Goal: Task Accomplishment & Management: Use online tool/utility

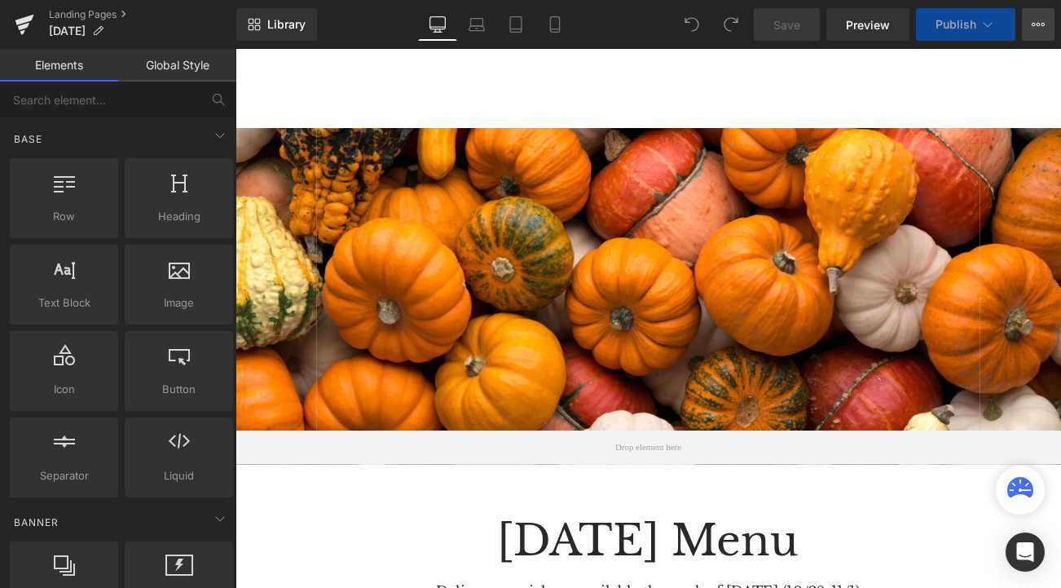
click at [1029, 36] on button "View Live Page View with current Template Save Template to Library Schedule Pub…" at bounding box center [1038, 24] width 33 height 33
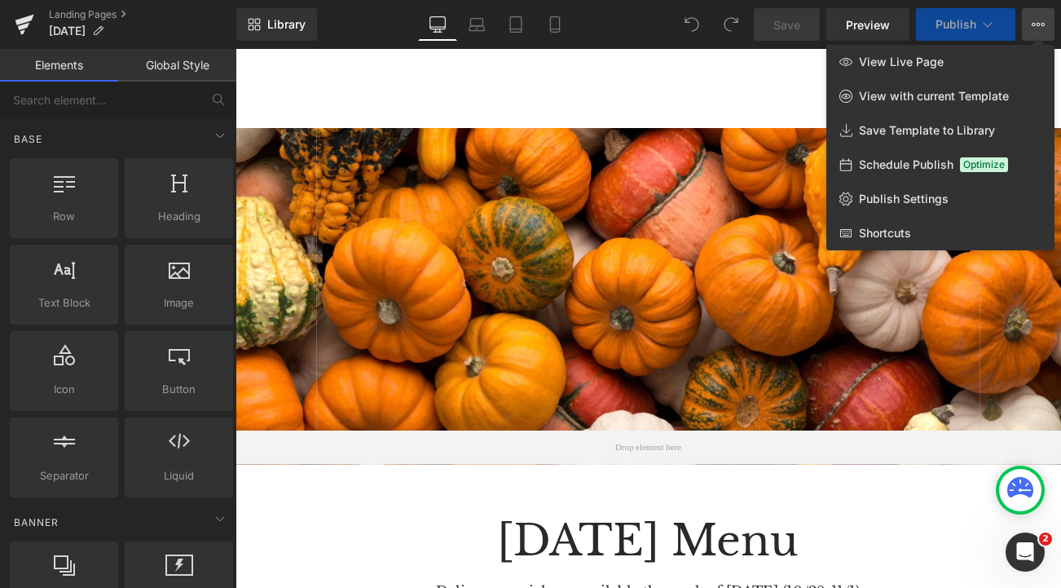
click at [871, 522] on div at bounding box center [649, 318] width 826 height 539
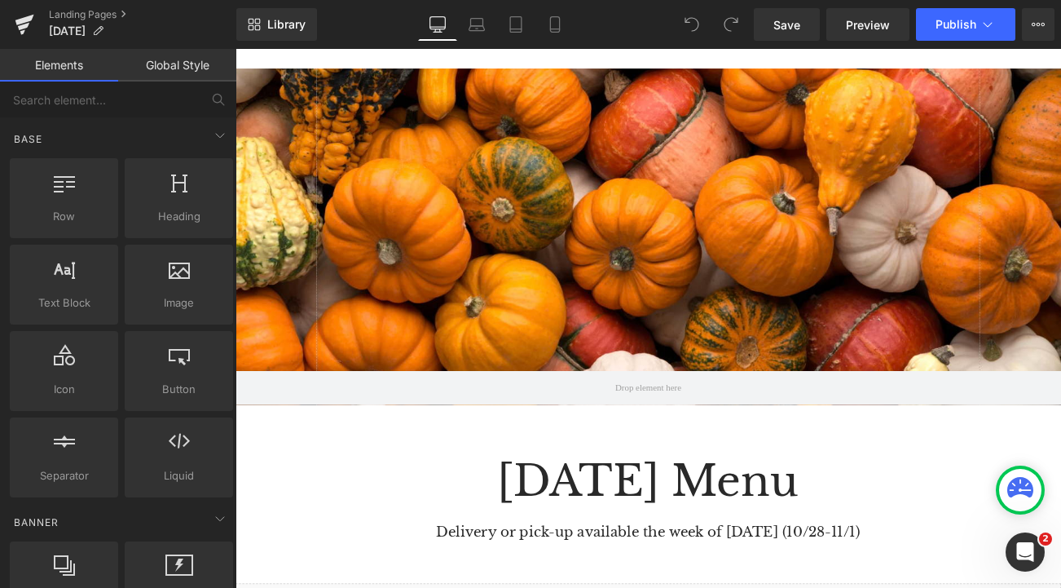
scroll to position [100, 0]
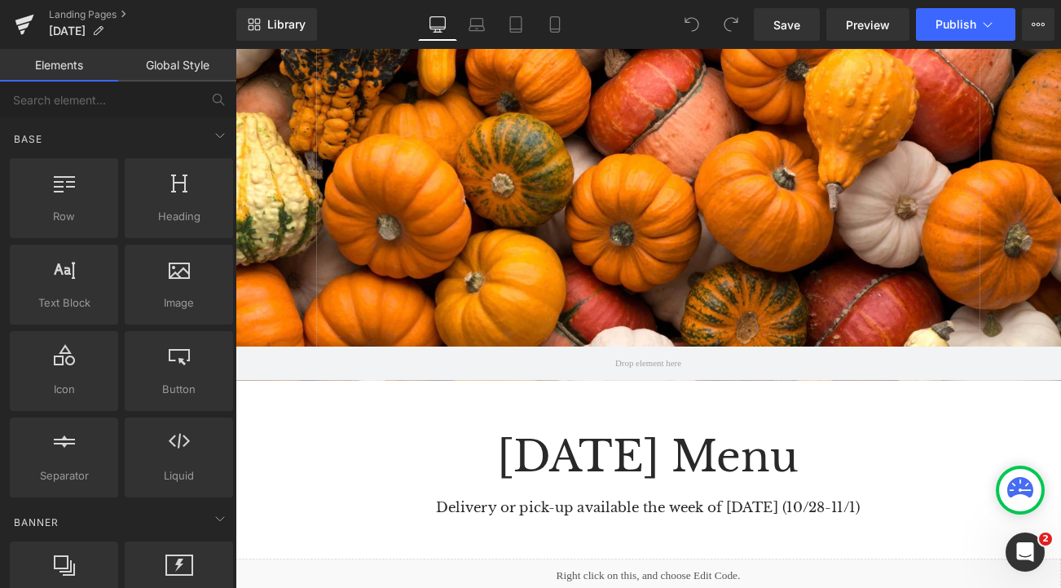
click at [931, 587] on h1 "Delivery or pick-up available the week of [DATE] (10/28-11/1)" at bounding box center [729, 596] width 986 height 20
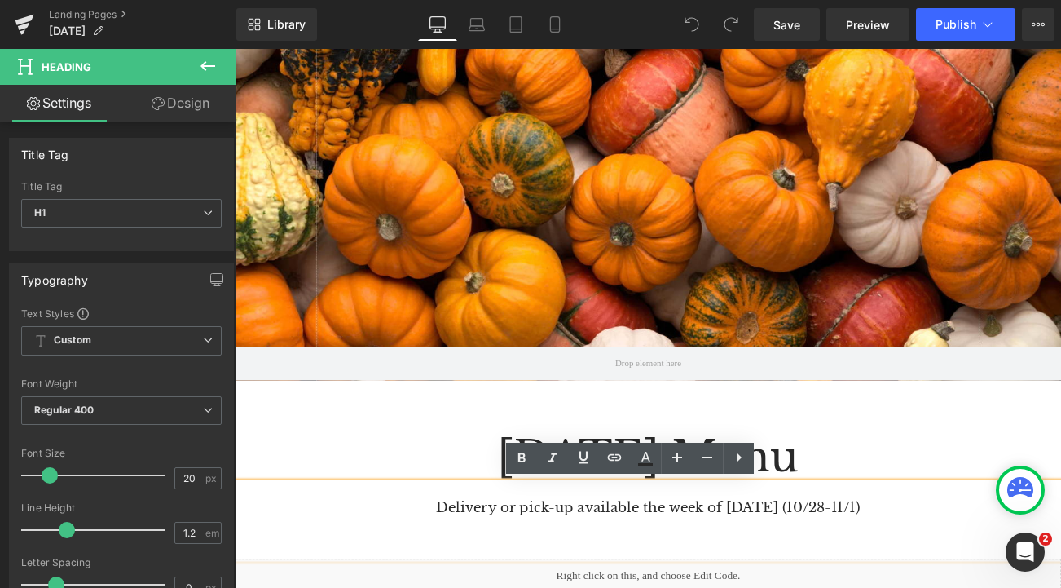
click at [902, 587] on h1 "Delivery or pick-up available the week of [DATE] (10/28-11/1)" at bounding box center [729, 596] width 986 height 20
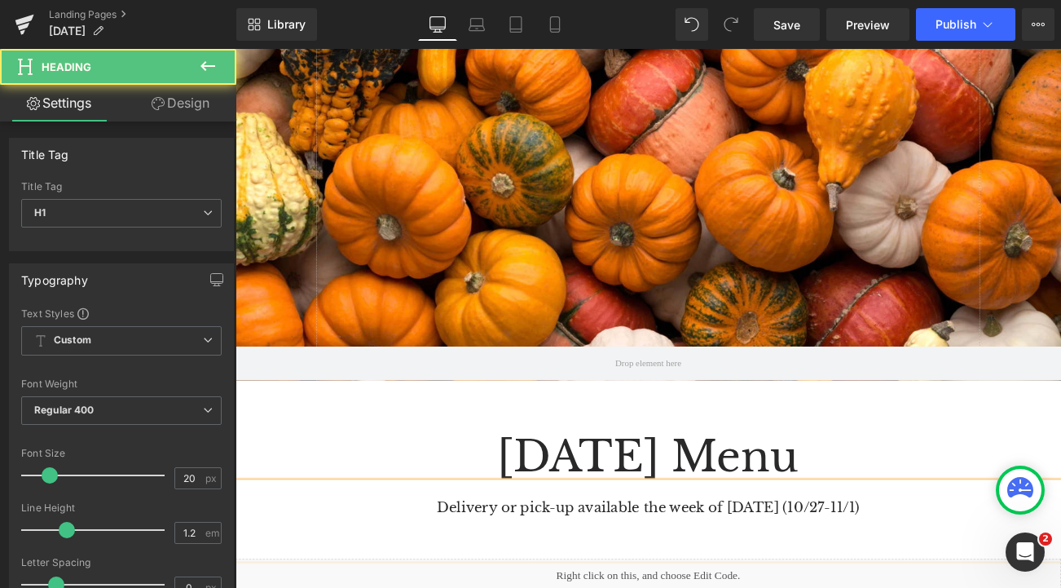
click at [937, 587] on h1 "Delivery or pick-up available the week of [DATE] (10/27-11/1)" at bounding box center [729, 596] width 986 height 20
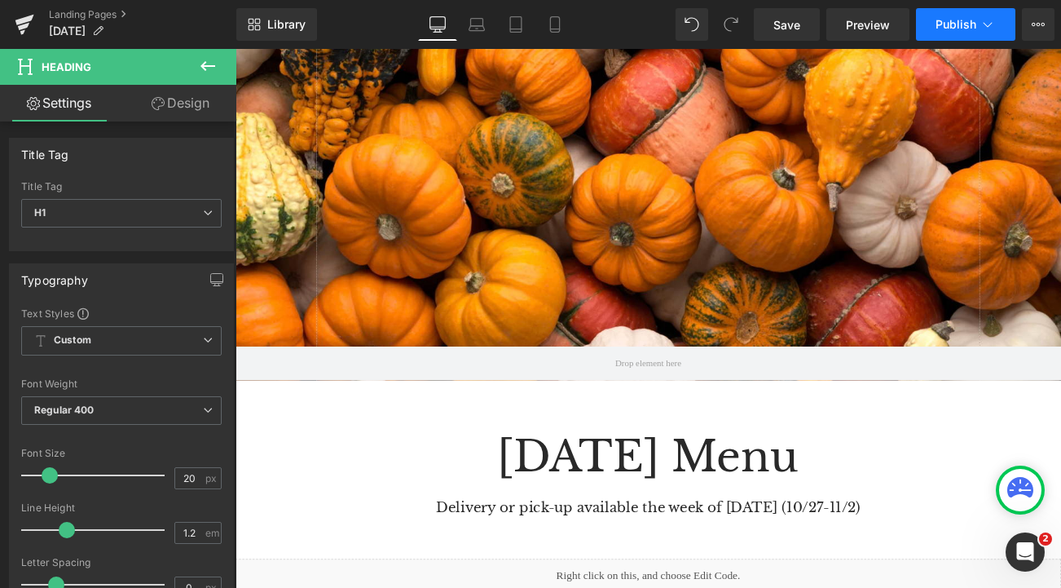
click at [956, 16] on button "Publish" at bounding box center [965, 24] width 99 height 33
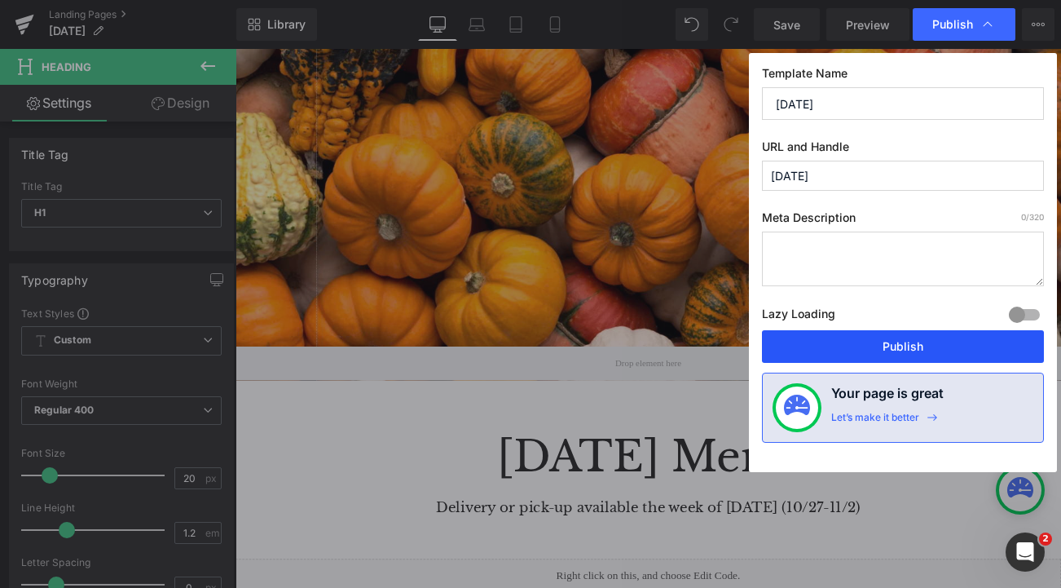
click at [897, 352] on button "Publish" at bounding box center [903, 346] width 282 height 33
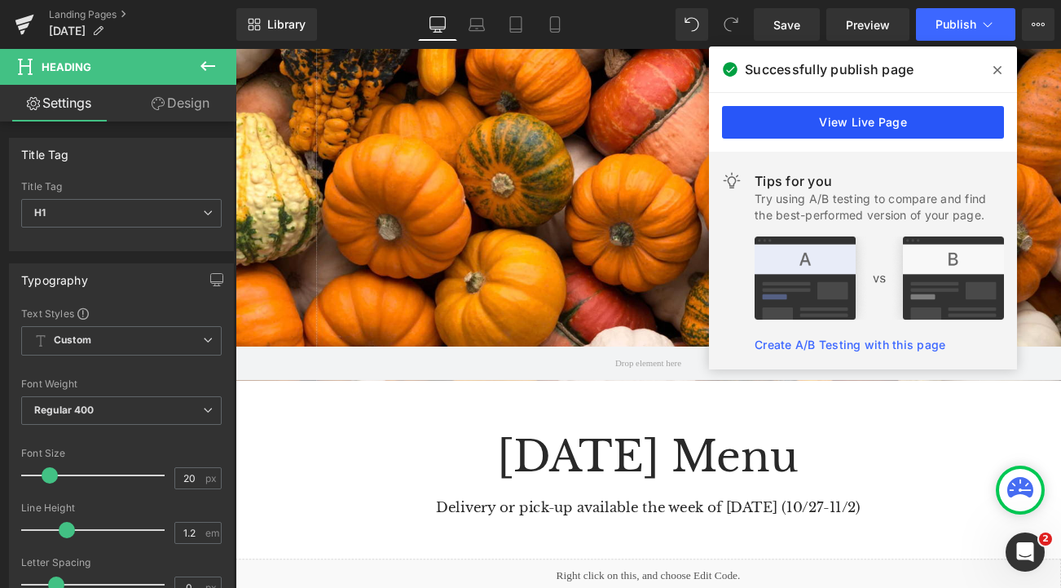
click at [829, 129] on link "View Live Page" at bounding box center [863, 122] width 282 height 33
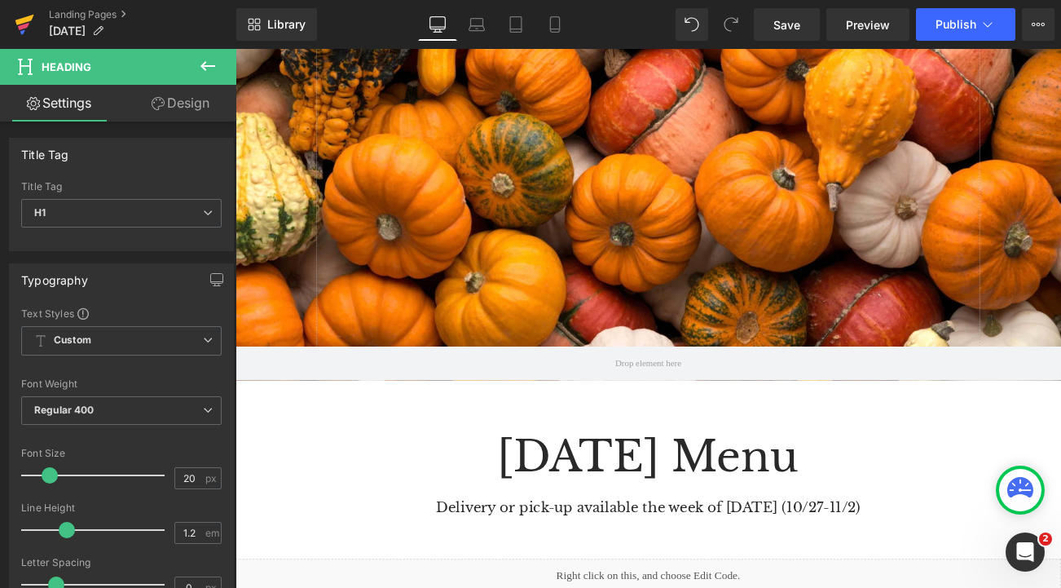
click at [25, 17] on icon at bounding box center [24, 20] width 19 height 11
